Goal: Task Accomplishment & Management: Complete application form

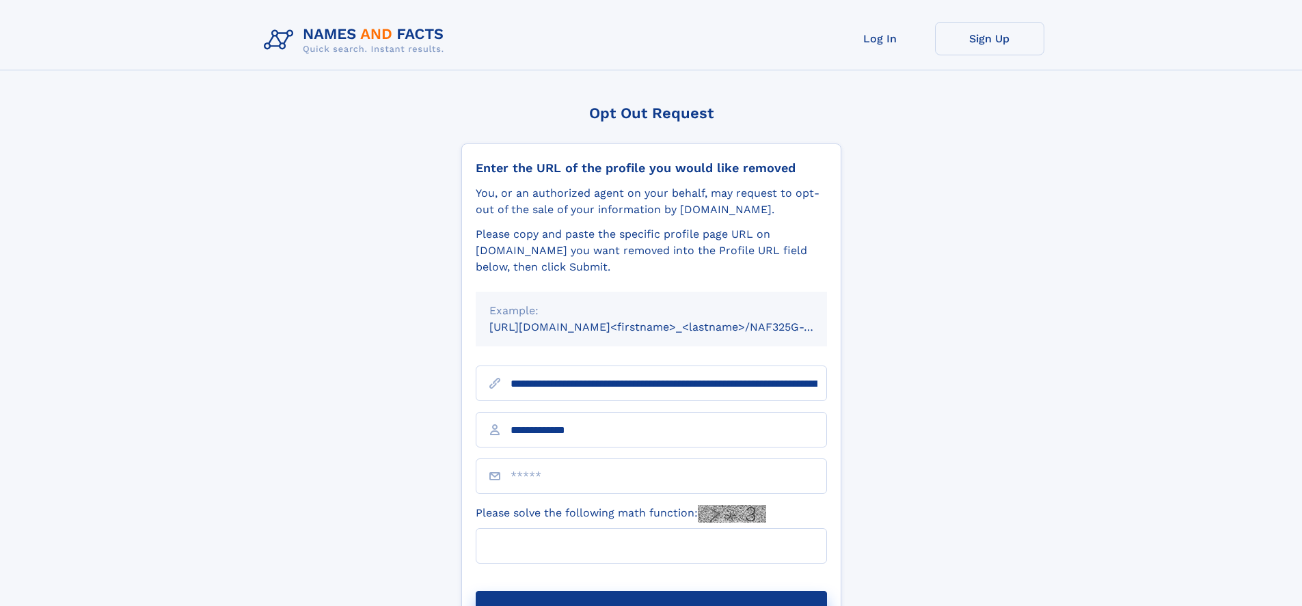
type input "**********"
type input "**"
click at [651, 591] on button "Submit Opt Out Request" at bounding box center [651, 613] width 351 height 44
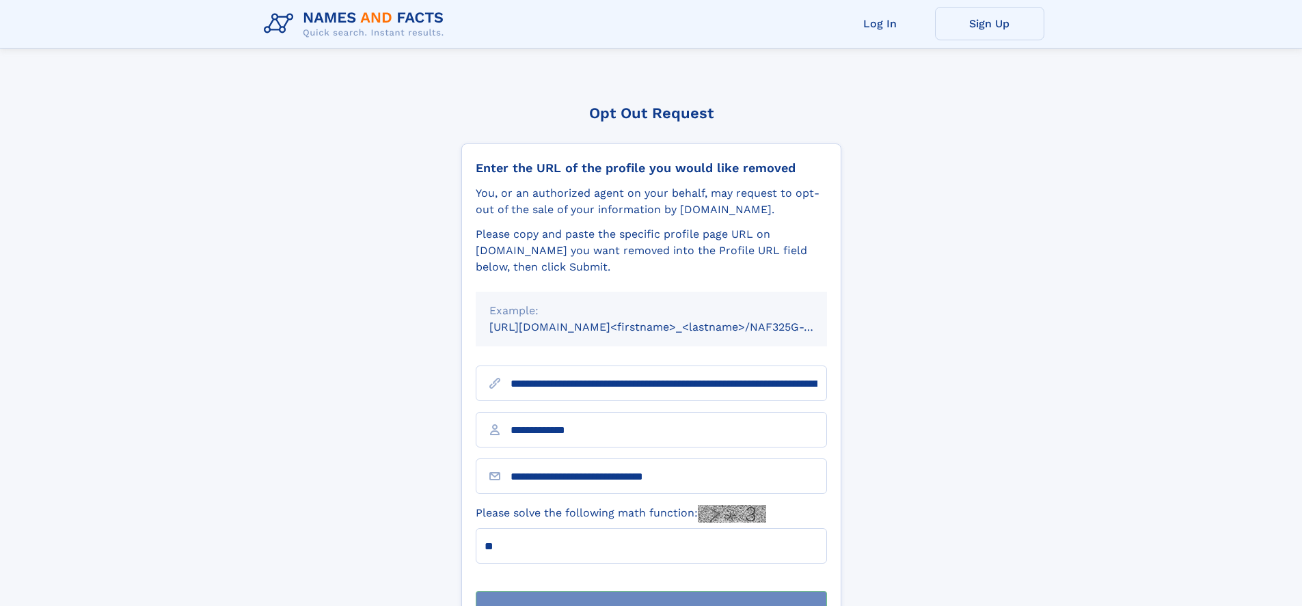
scroll to position [44, 0]
